Goal: Task Accomplishment & Management: Manage account settings

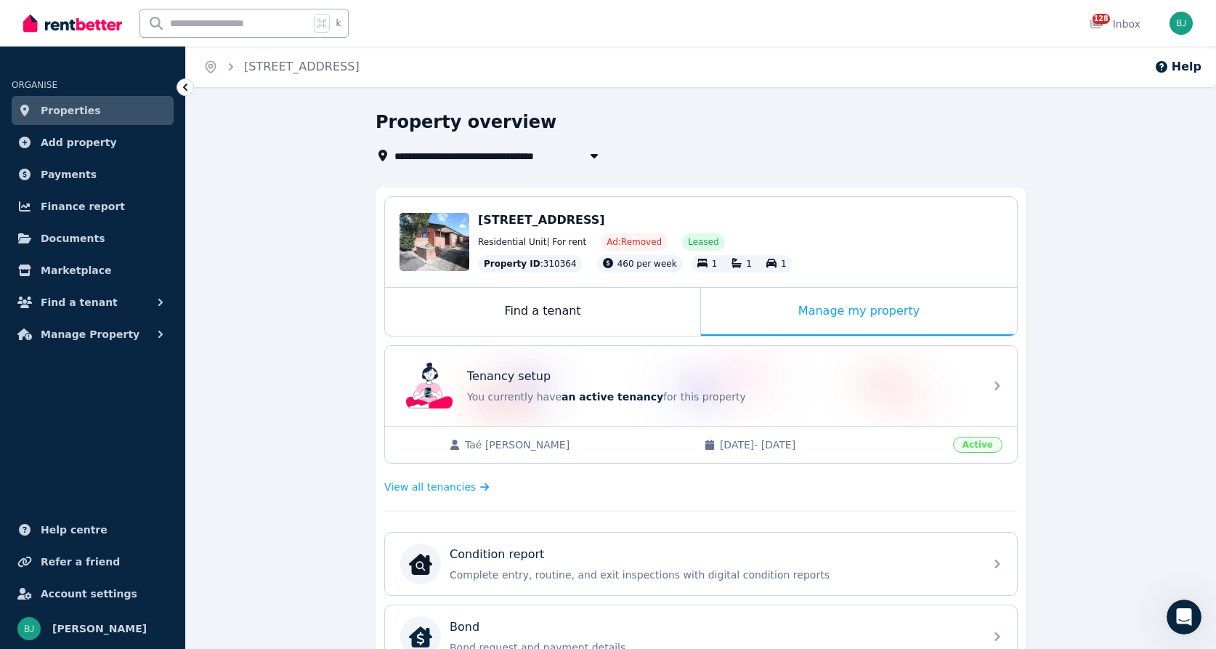
scroll to position [1682, 0]
click at [70, 108] on span "Properties" at bounding box center [71, 110] width 60 height 17
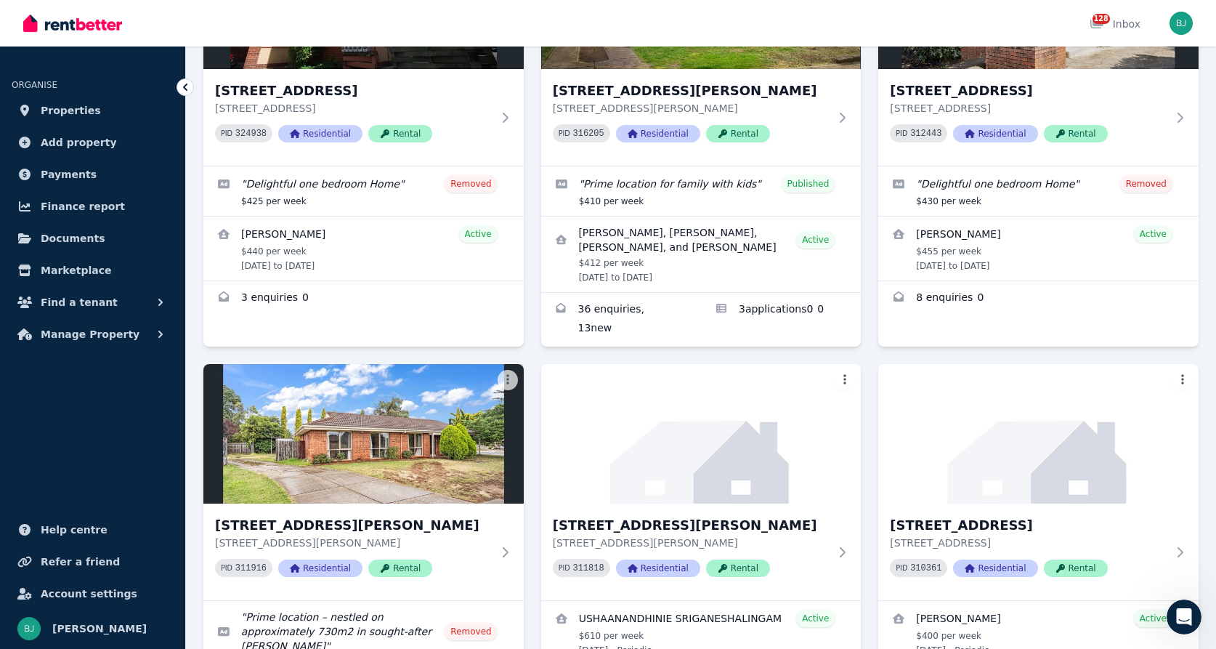
scroll to position [1956, 0]
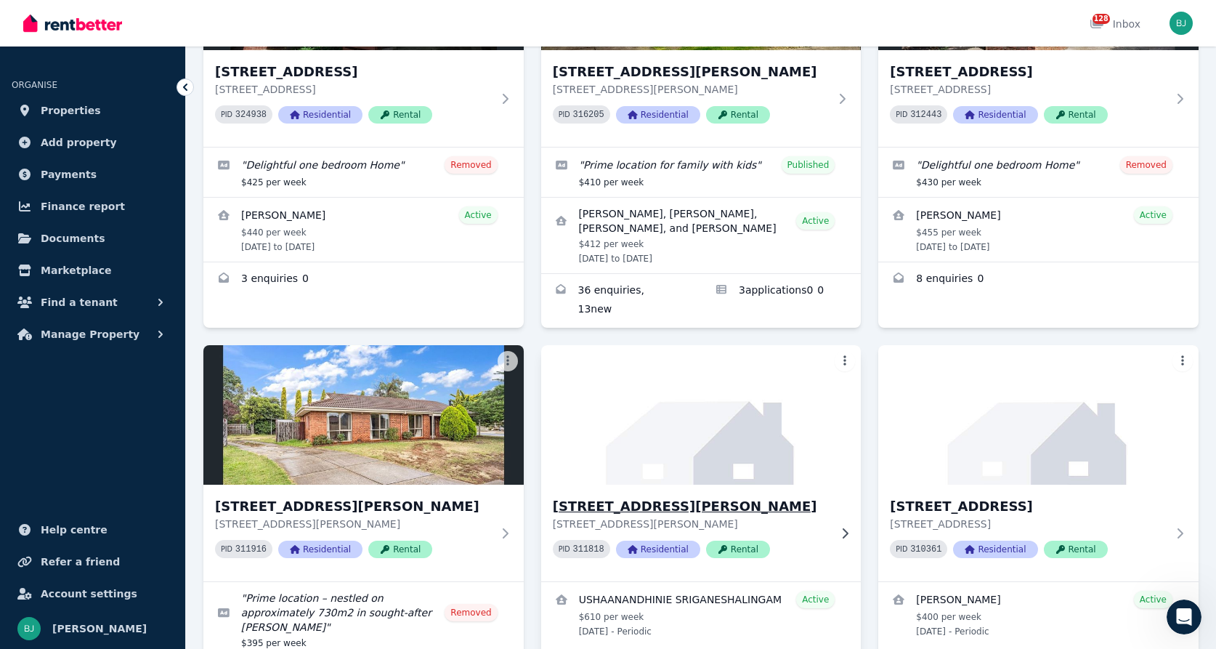
click at [746, 496] on h3 "[STREET_ADDRESS][PERSON_NAME]" at bounding box center [691, 506] width 277 height 20
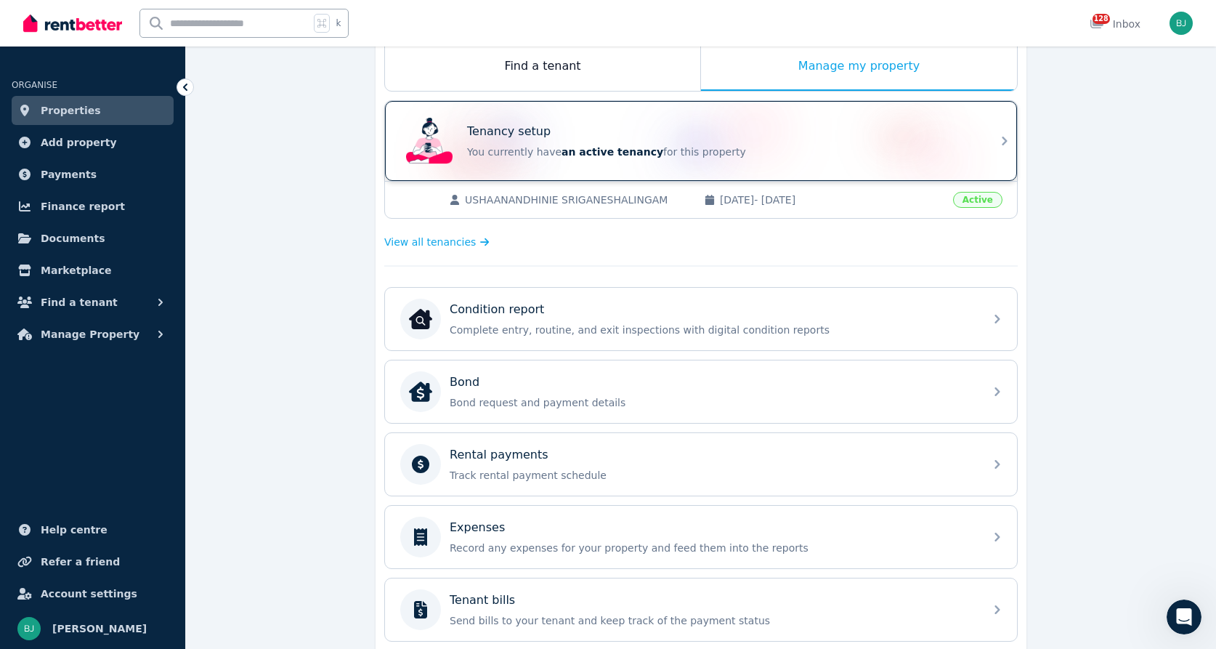
scroll to position [447, 0]
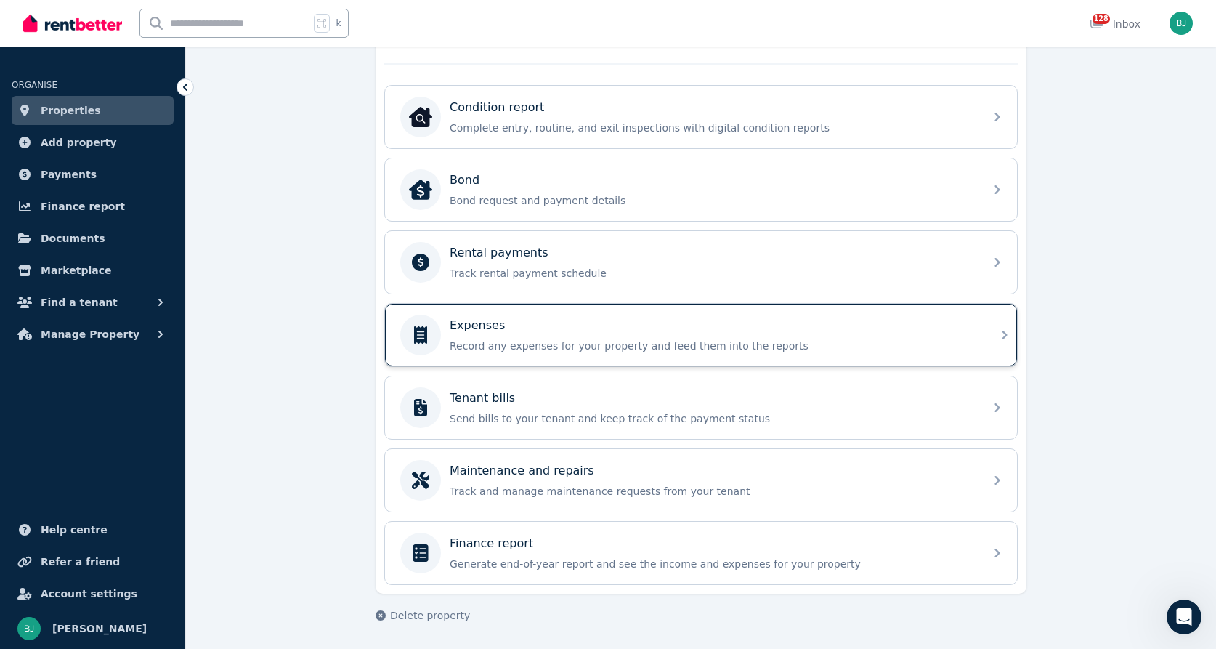
click at [564, 339] on p "Record any expenses for your property and feed them into the reports" at bounding box center [713, 346] width 526 height 15
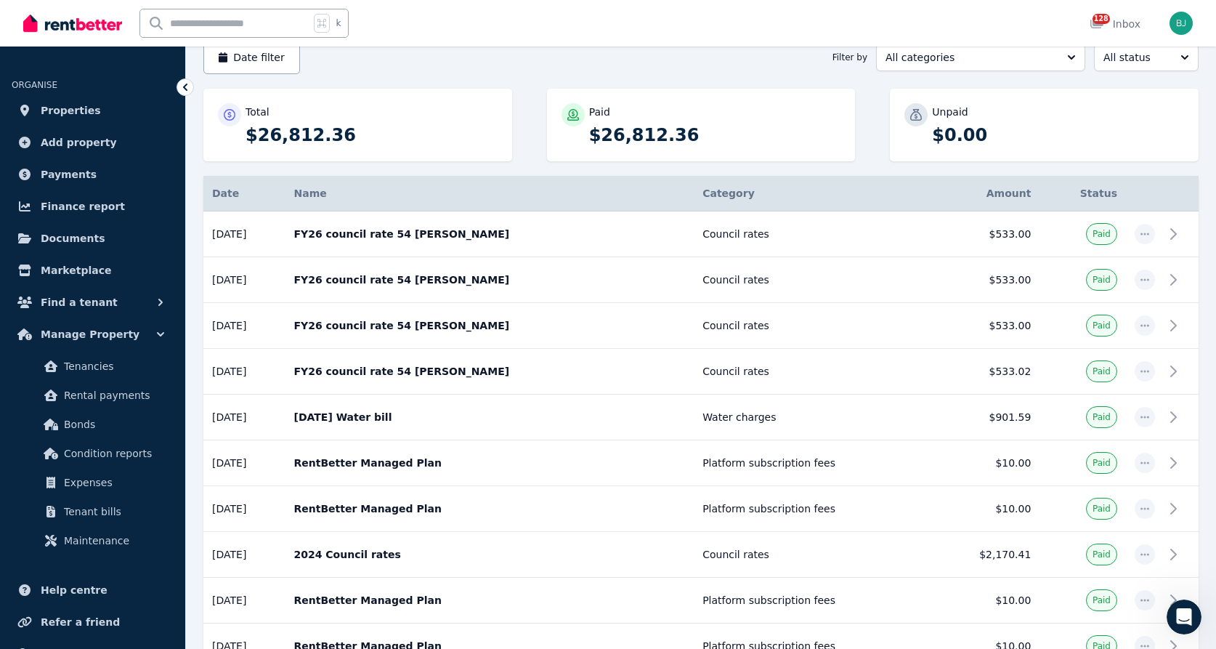
scroll to position [257, 0]
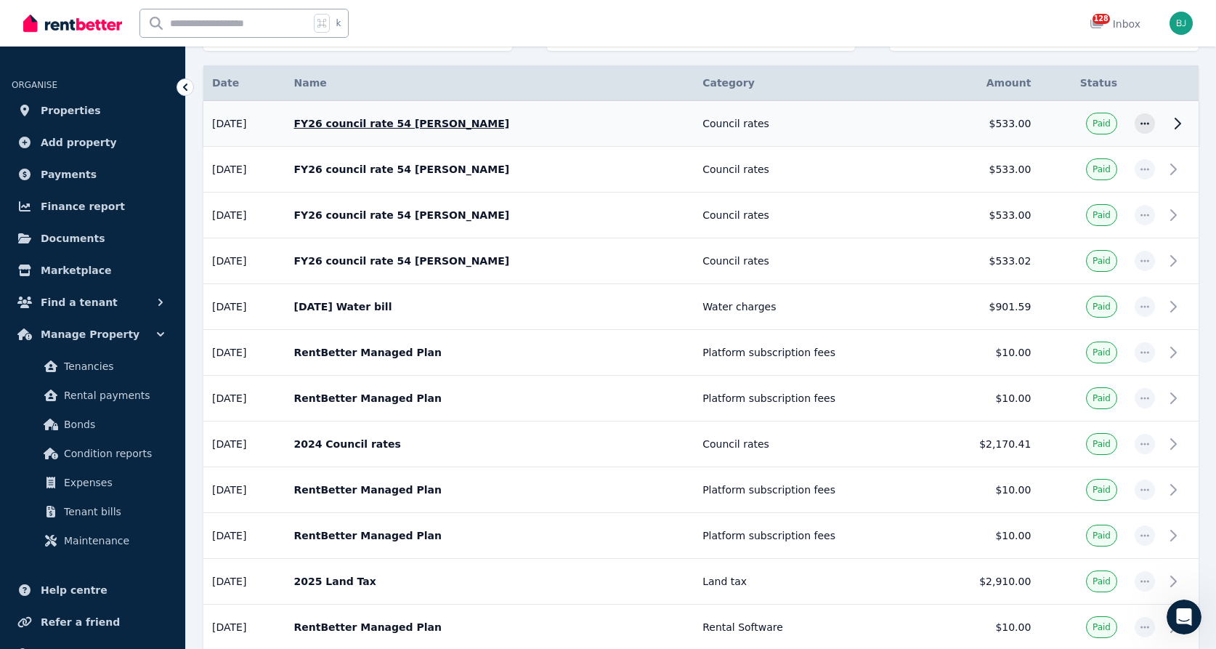
click at [431, 130] on p "FY26 council rate 54 [PERSON_NAME]" at bounding box center [490, 123] width 392 height 15
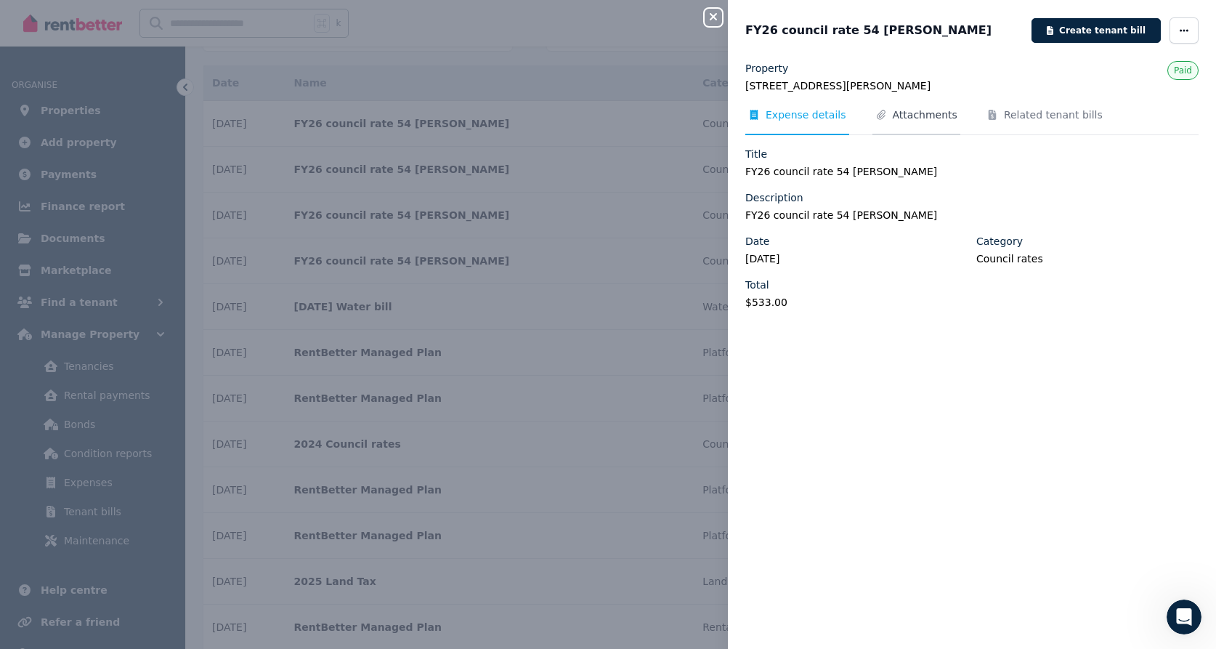
click at [930, 115] on span "Attachments" at bounding box center [925, 115] width 65 height 15
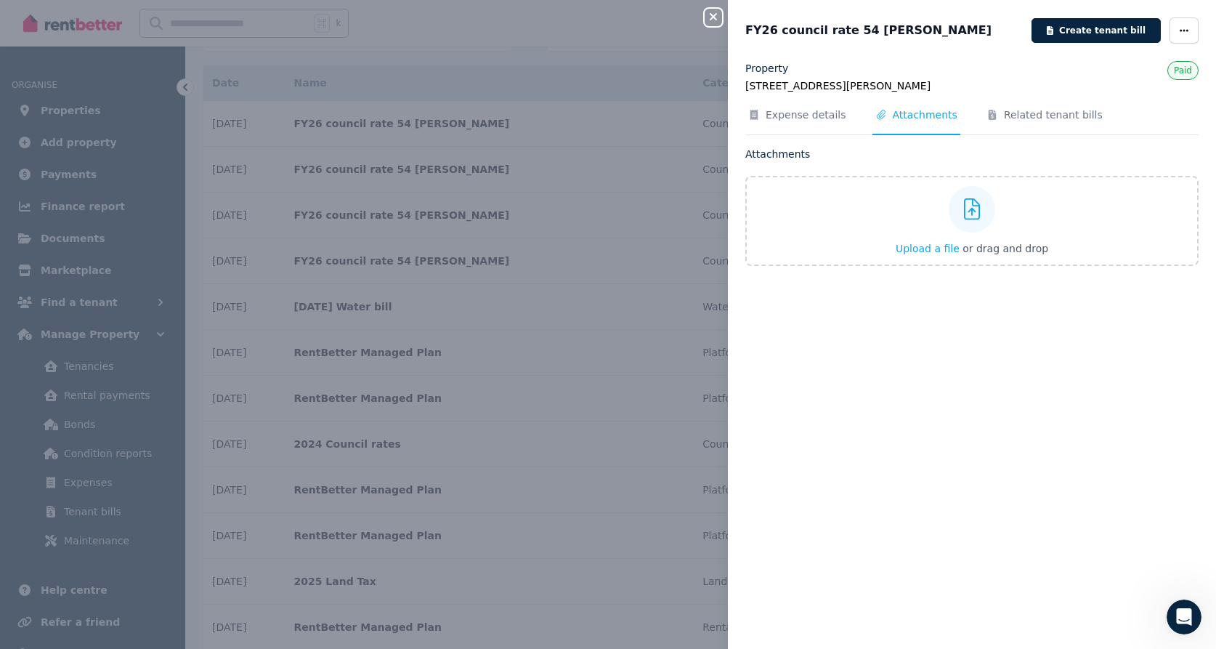
click at [715, 15] on icon "button" at bounding box center [713, 16] width 7 height 7
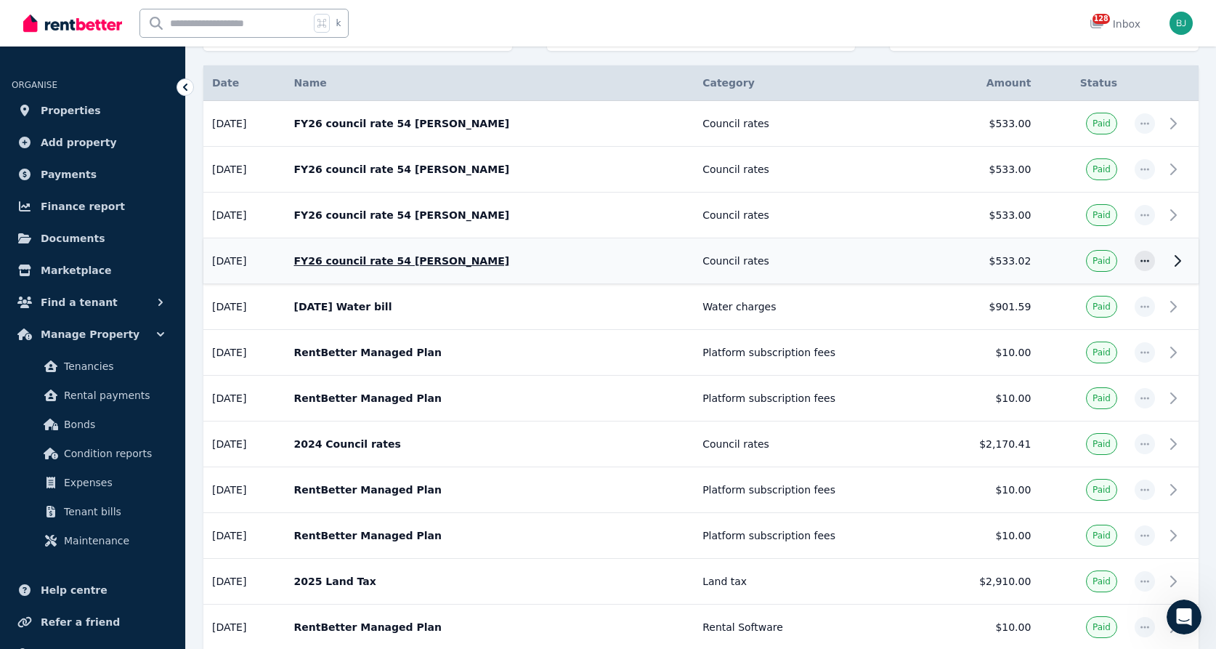
click at [444, 266] on p "FY26 council rate 54 [PERSON_NAME]" at bounding box center [490, 261] width 392 height 15
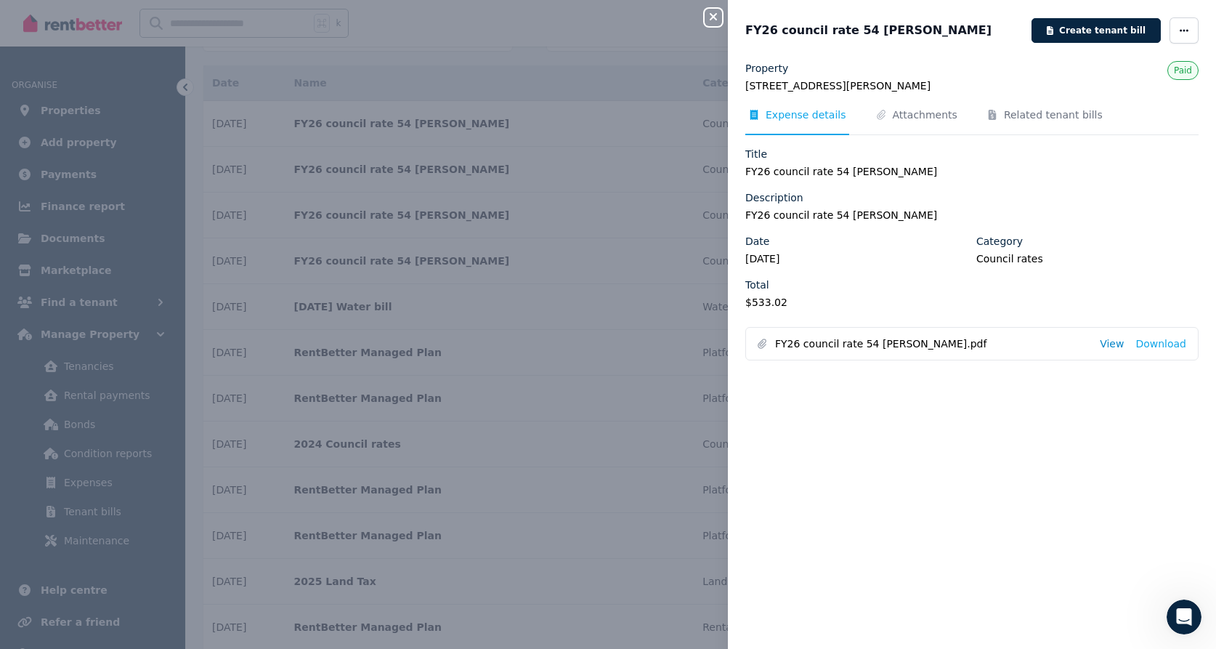
click at [1115, 341] on link "View" at bounding box center [1112, 343] width 24 height 15
click at [716, 26] on div "Close panel FY26 council rate 54 [PERSON_NAME] Create tenant bill Property [STR…" at bounding box center [608, 324] width 1216 height 649
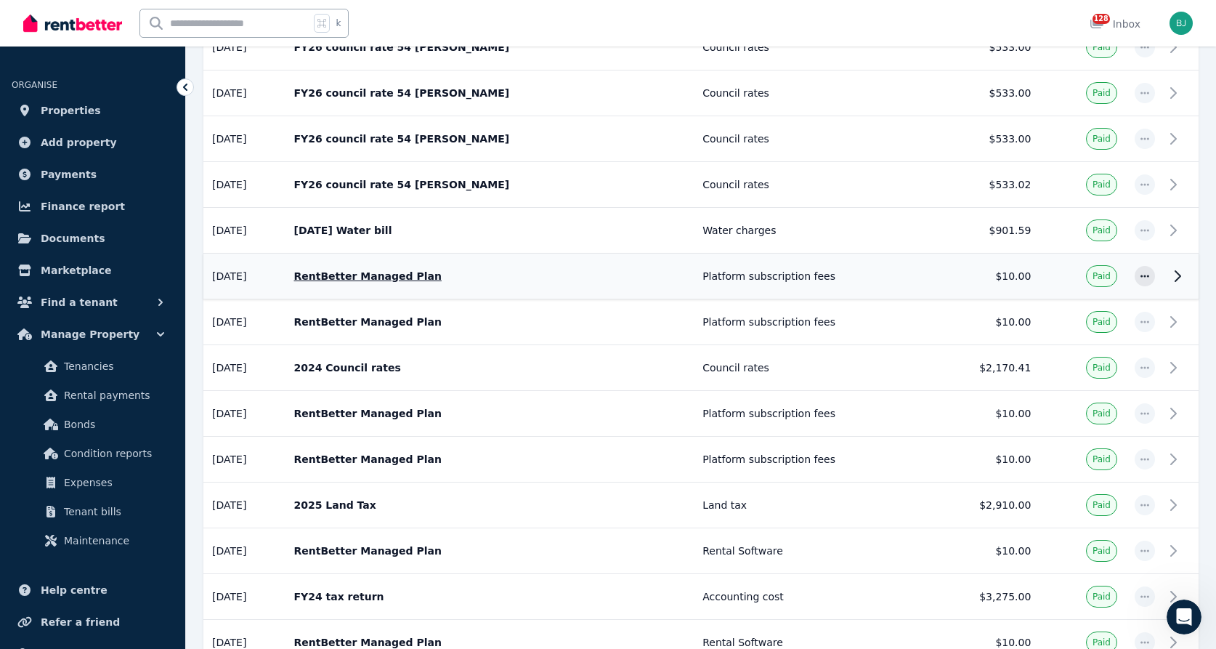
scroll to position [346, 0]
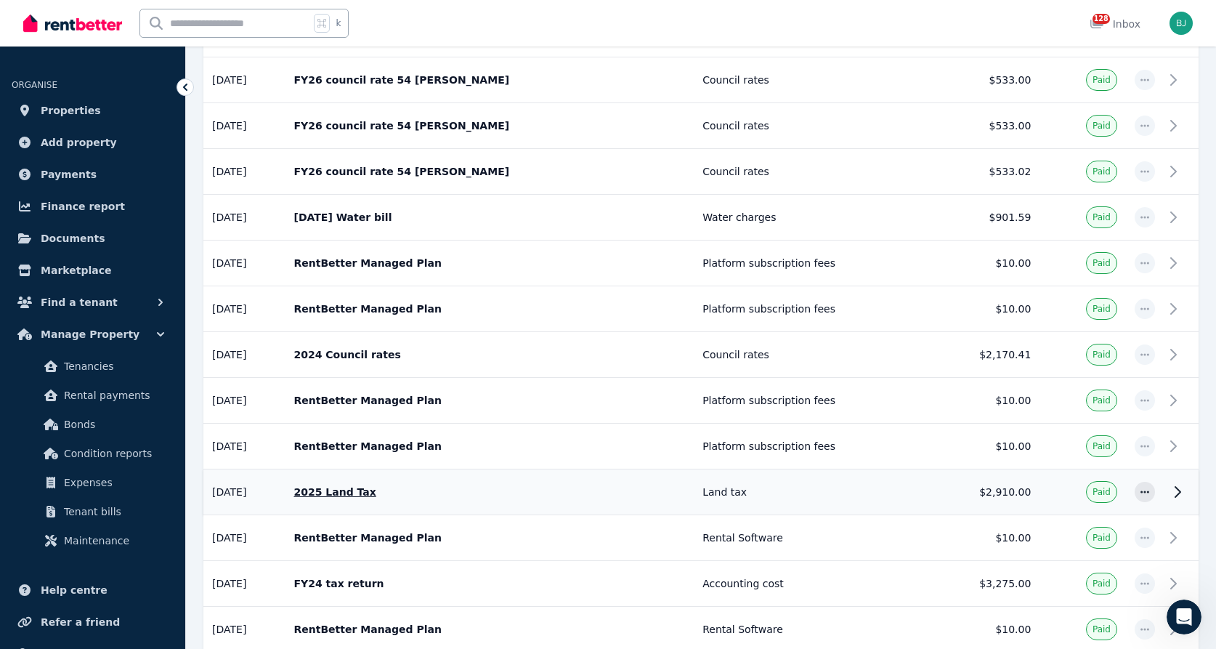
click at [372, 489] on p "2025 Land Tax" at bounding box center [490, 492] width 392 height 15
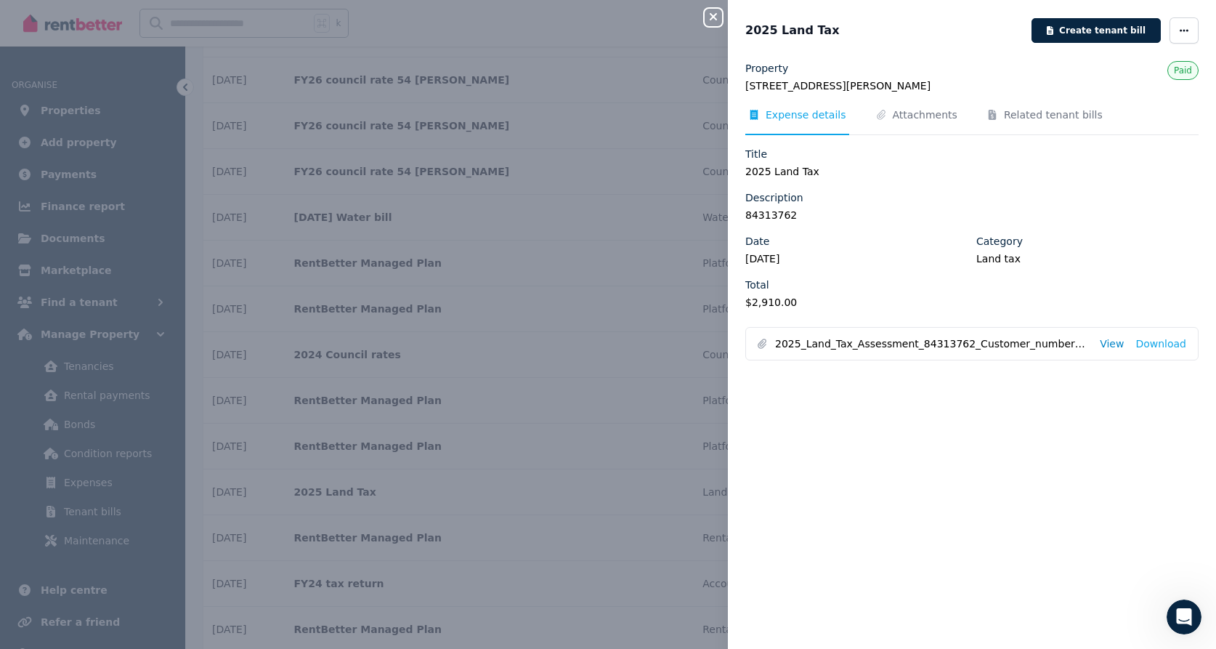
click at [1115, 344] on link "View" at bounding box center [1112, 343] width 24 height 15
click at [718, 12] on icon "button" at bounding box center [713, 17] width 17 height 12
